Goal: Task Accomplishment & Management: Manage account settings

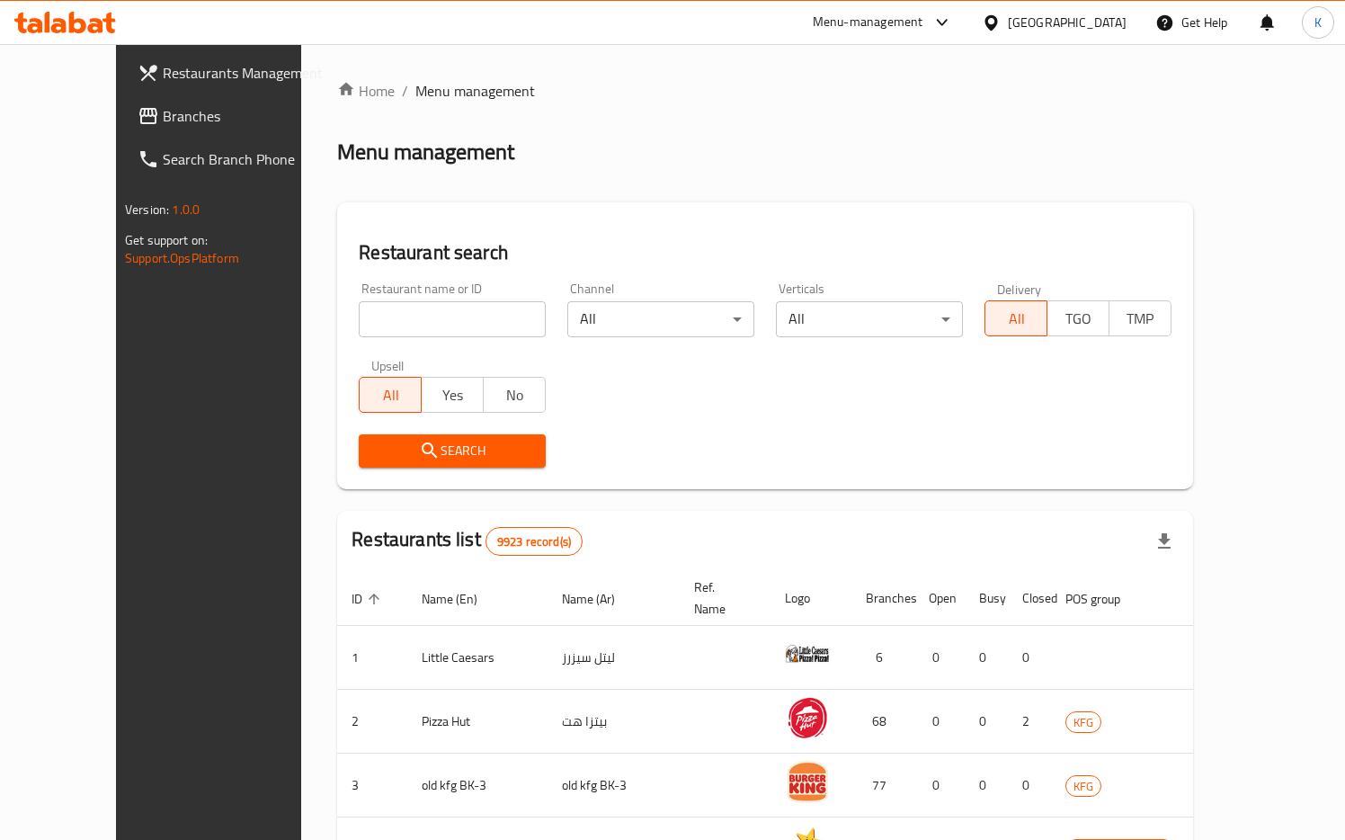
click at [391, 324] on input "search" at bounding box center [452, 319] width 187 height 36
paste input "703457"
type input "703457"
click at [374, 434] on button "Search" at bounding box center [452, 450] width 187 height 33
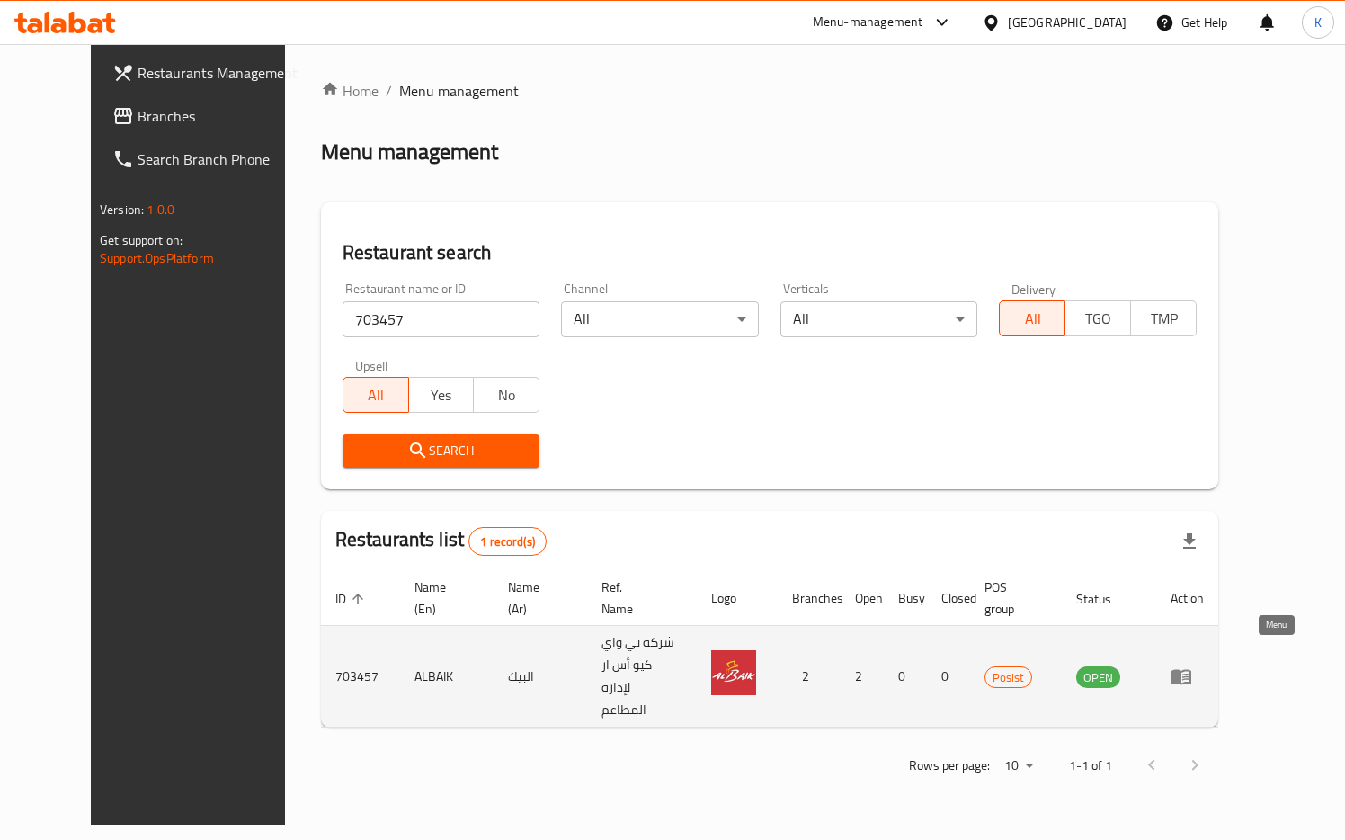
click at [1192, 665] on icon "enhanced table" at bounding box center [1181, 676] width 22 height 22
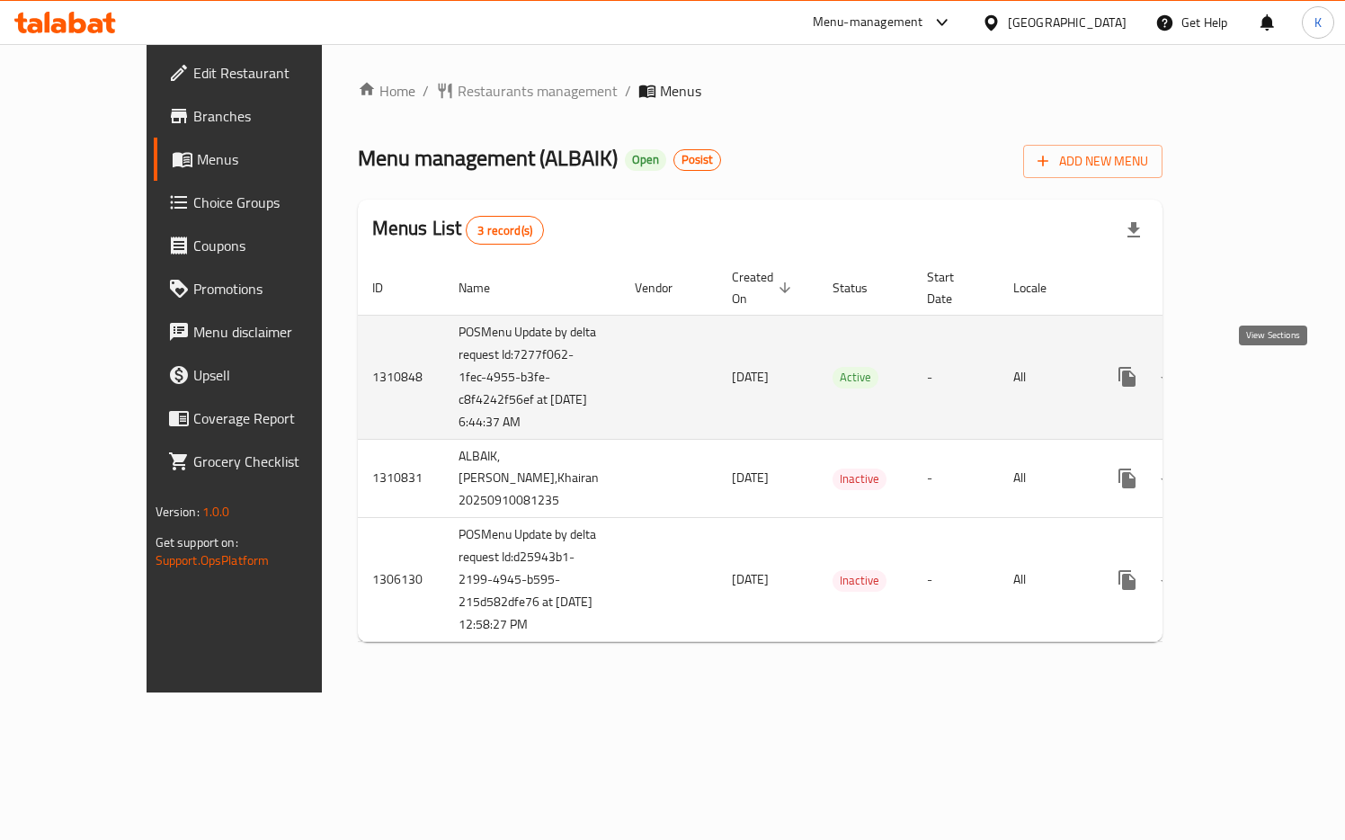
click at [1267, 369] on icon "enhanced table" at bounding box center [1257, 377] width 22 height 22
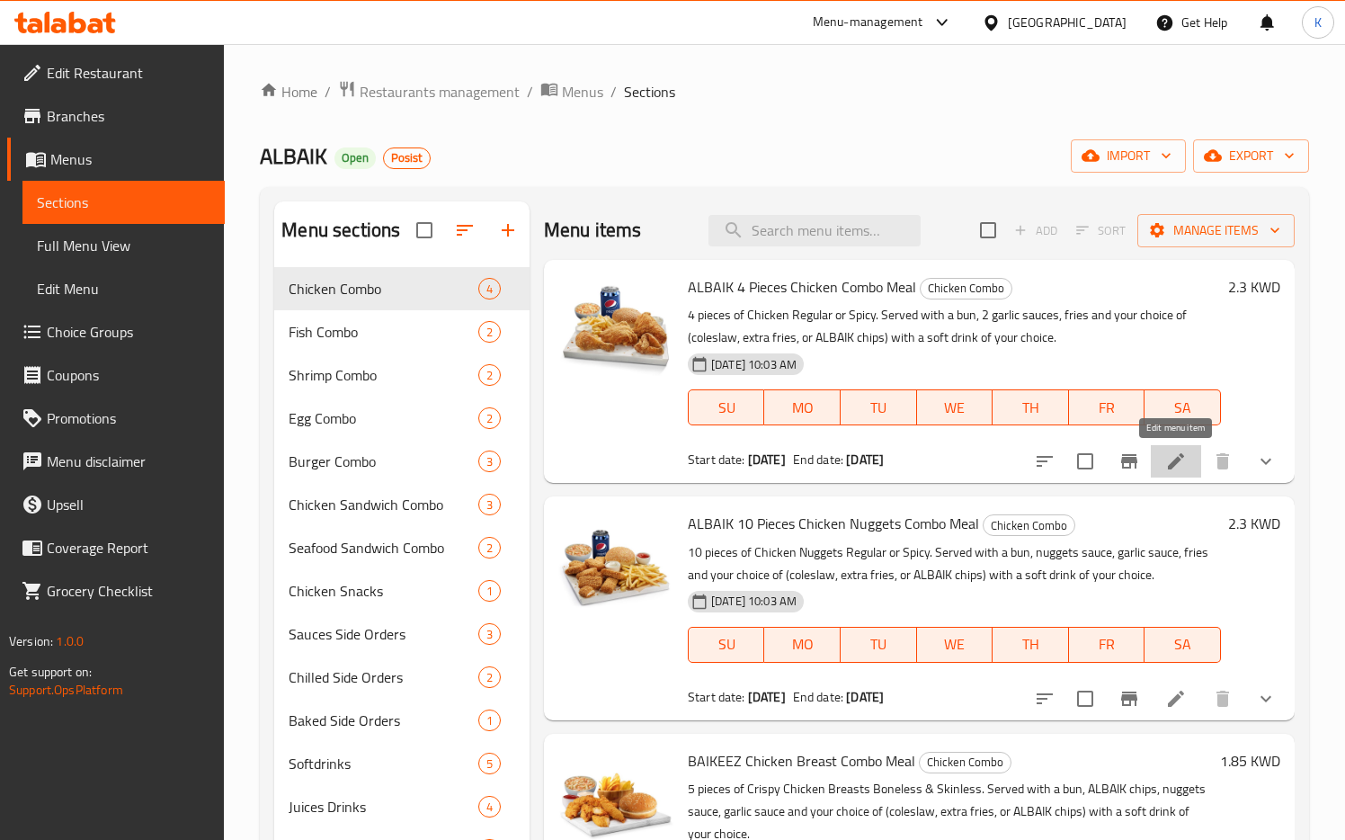
click at [1181, 466] on icon at bounding box center [1176, 461] width 22 height 22
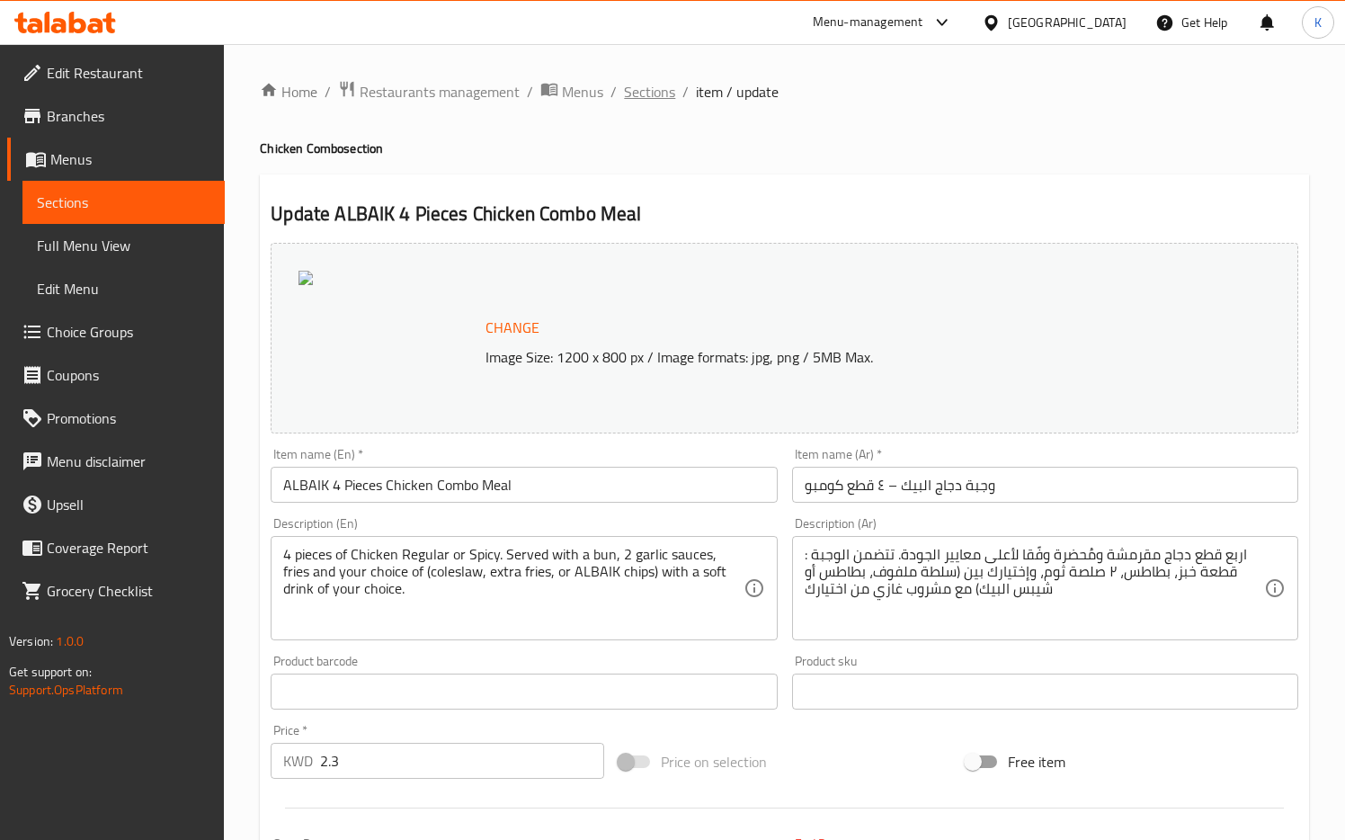
click at [653, 94] on span "Sections" at bounding box center [649, 92] width 51 height 22
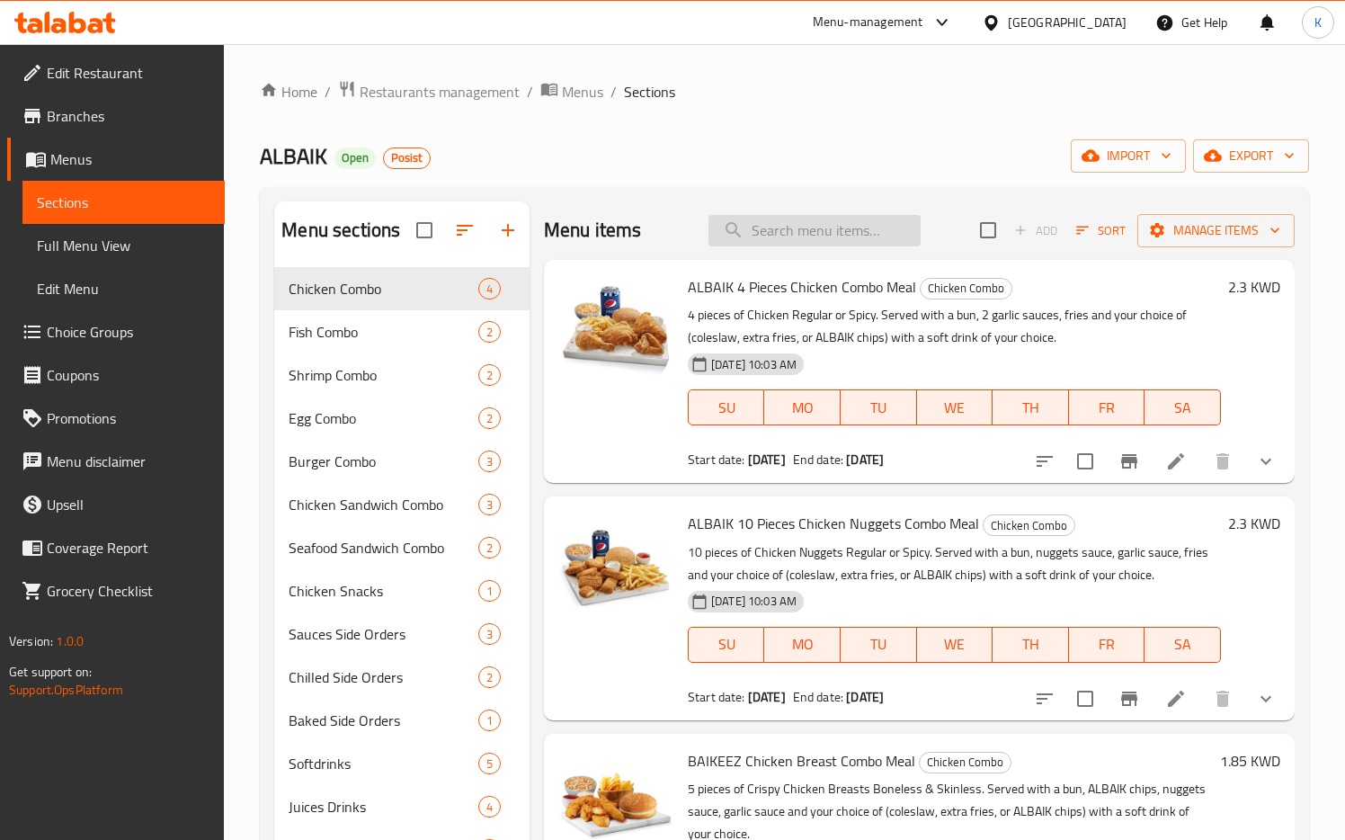
click at [815, 226] on input "search" at bounding box center [814, 230] width 212 height 31
paste input "Two Fish Fillet Sandwiches"
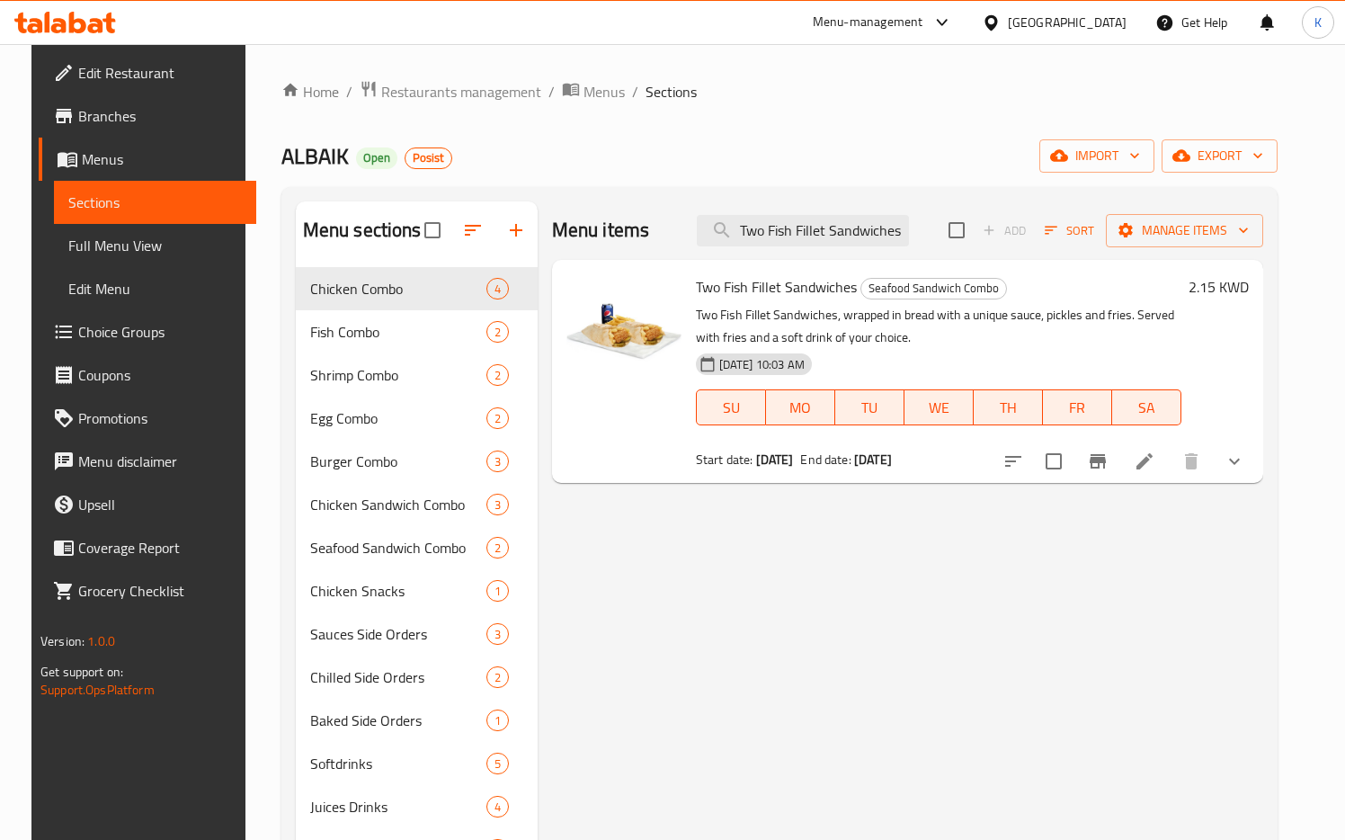
drag, startPoint x: 911, startPoint y: 227, endPoint x: 672, endPoint y: 225, distance: 238.2
click at [673, 226] on div "Menu items Two Fish Fillet Sandwiches Add Sort Manage items" at bounding box center [907, 230] width 711 height 58
paste input "FishSandwich"
type input "Two Fish Fillet Sandwiches"
click at [1245, 460] on icon "show more" at bounding box center [1234, 461] width 22 height 22
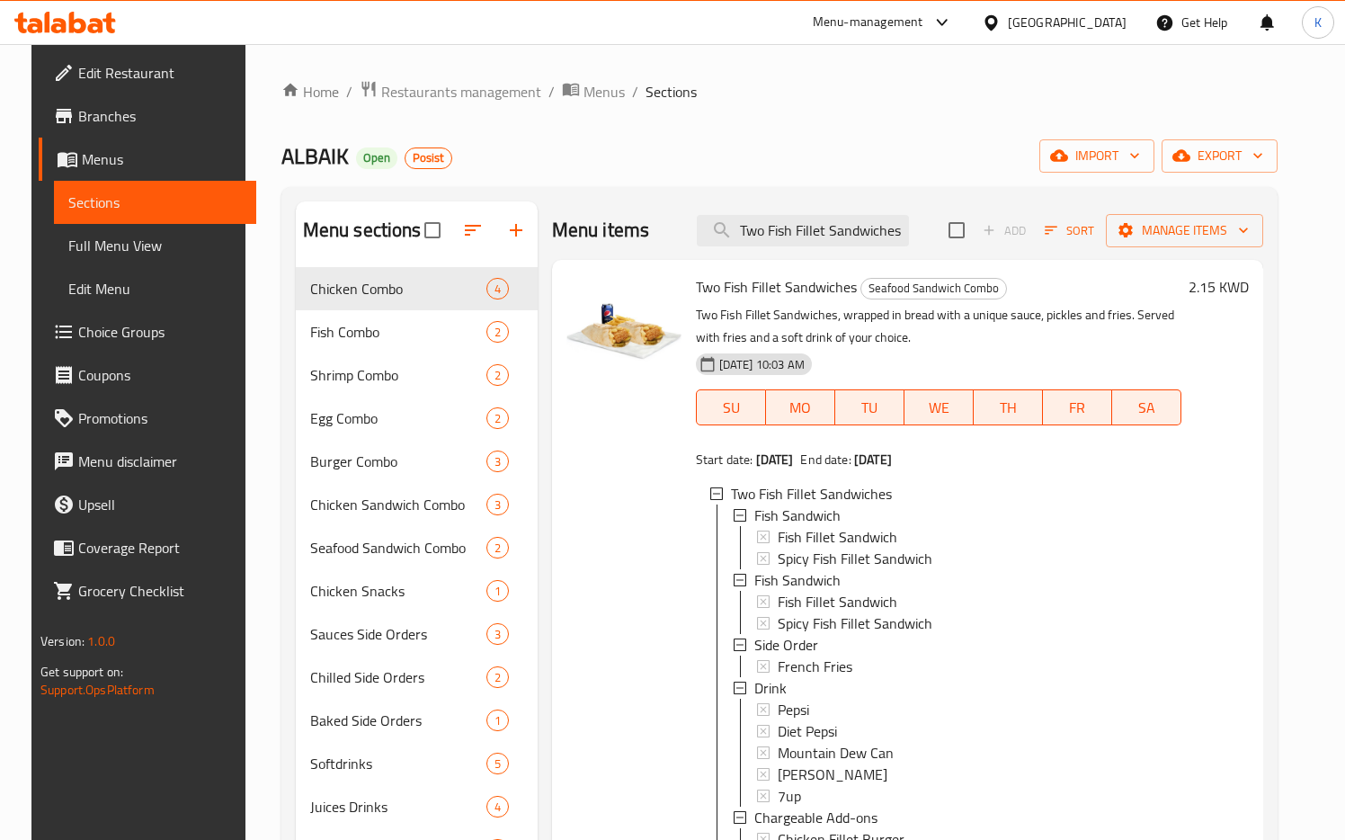
scroll to position [3, 0]
